Goal: Information Seeking & Learning: Learn about a topic

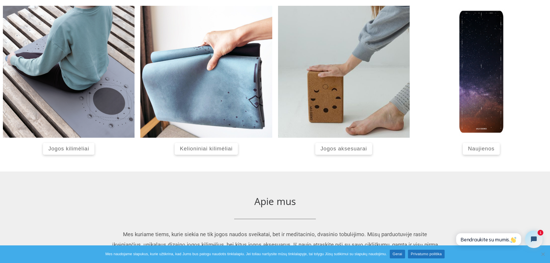
scroll to position [242, 0]
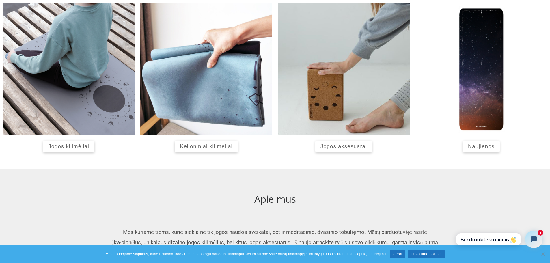
click at [77, 145] on span "Jogos kilimėliai" at bounding box center [68, 146] width 41 height 6
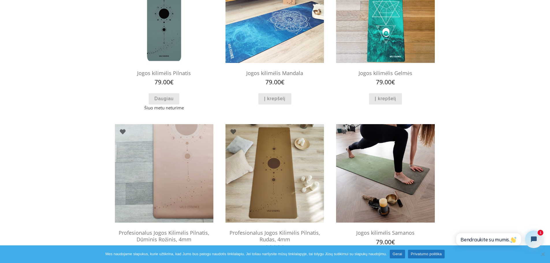
scroll to position [104, 0]
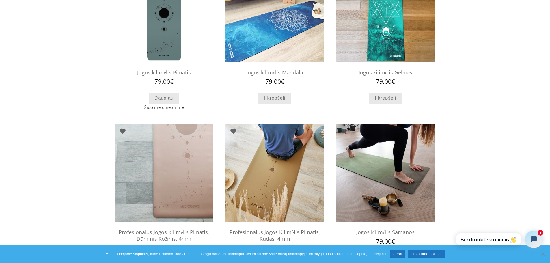
click at [269, 166] on img at bounding box center [274, 172] width 98 height 98
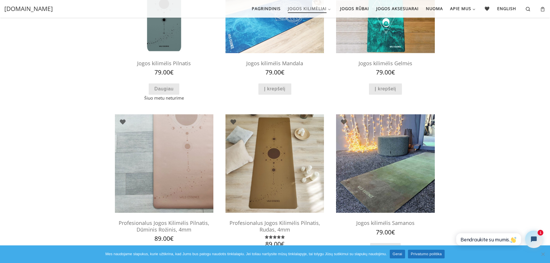
click at [387, 162] on img at bounding box center [385, 163] width 98 height 98
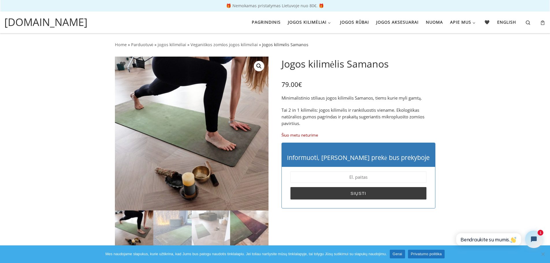
click at [253, 230] on img at bounding box center [249, 229] width 38 height 38
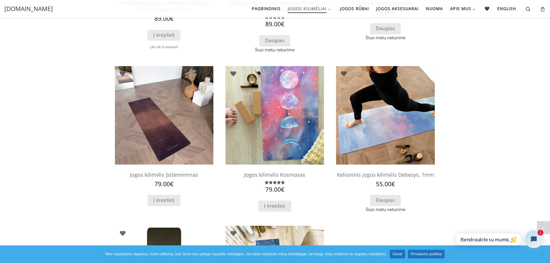
scroll to position [319, 0]
